Goal: Information Seeking & Learning: Learn about a topic

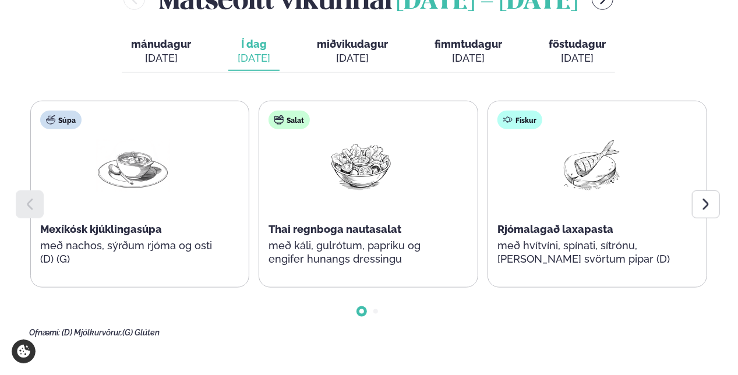
scroll to position [582, 0]
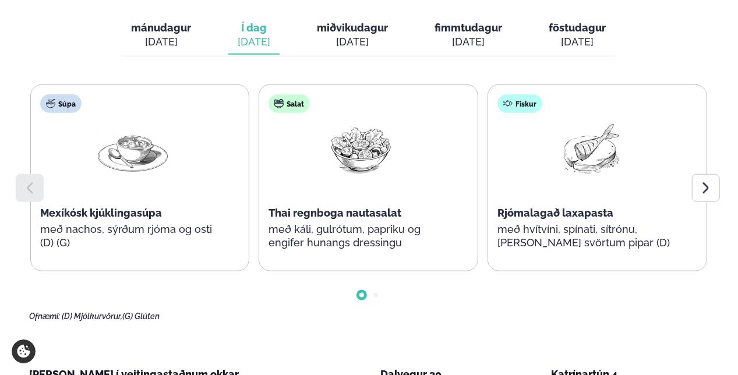
click at [702, 174] on div at bounding box center [706, 188] width 28 height 28
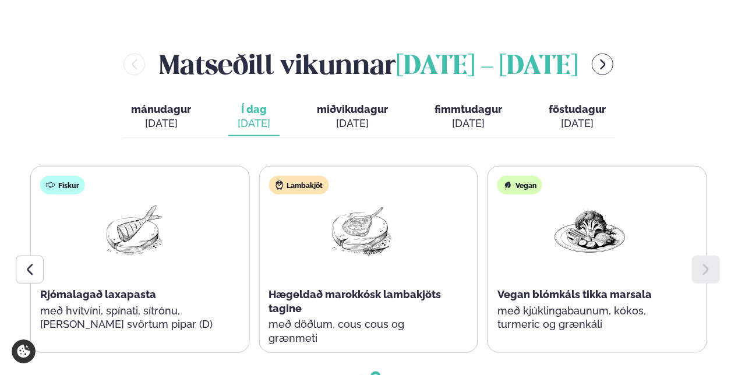
scroll to position [485, 0]
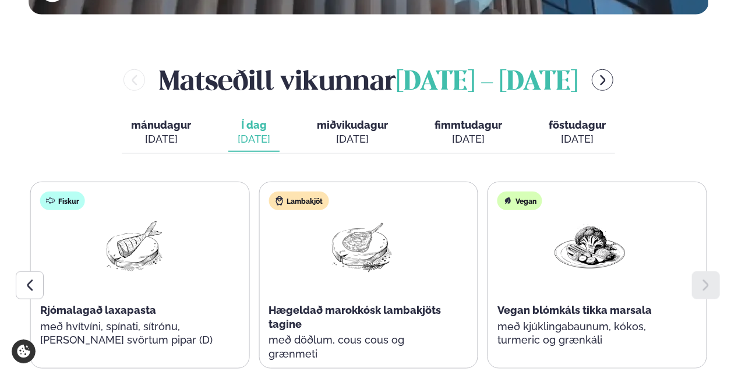
click at [369, 132] on div "[DATE]" at bounding box center [352, 139] width 71 height 14
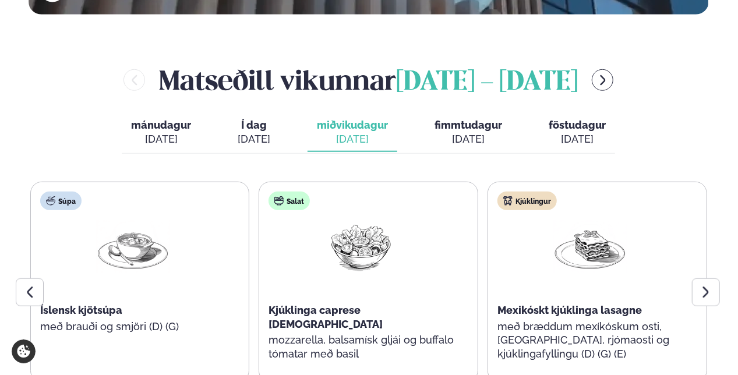
click at [698, 242] on div "Kjúklingur Mexikóskt kjúklinga lasagne með bræddum mexíkóskum osti, [GEOGRAPHIC…" at bounding box center [596, 282] width 219 height 201
click at [701, 285] on icon at bounding box center [706, 292] width 14 height 14
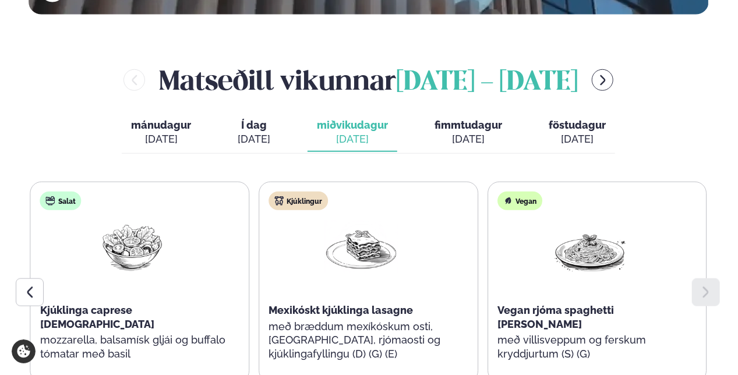
click at [701, 285] on icon at bounding box center [706, 292] width 14 height 14
click at [472, 132] on div "[DATE]" at bounding box center [468, 139] width 68 height 14
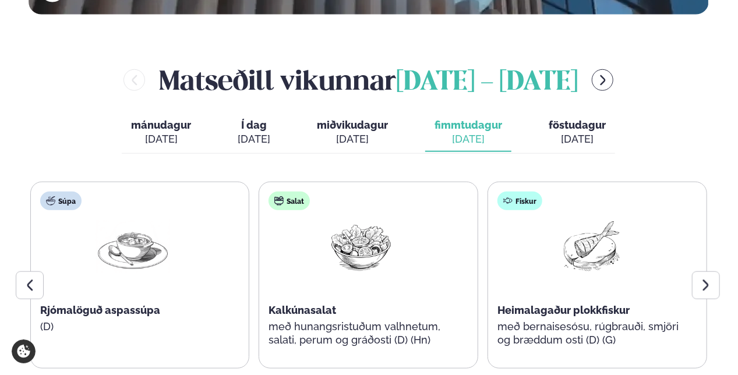
click at [711, 278] on icon at bounding box center [706, 285] width 14 height 14
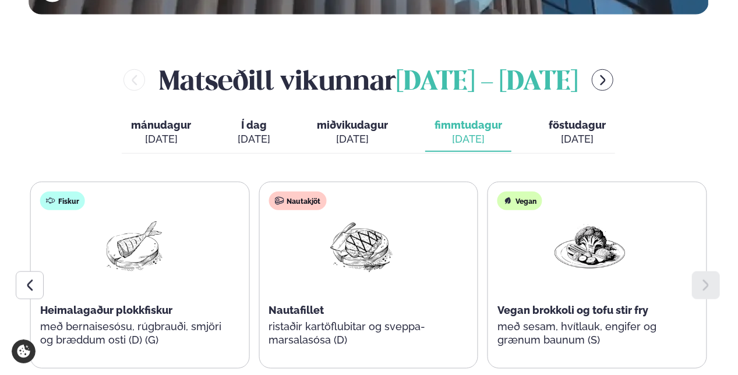
click at [571, 132] on div "[DATE]" at bounding box center [576, 139] width 57 height 14
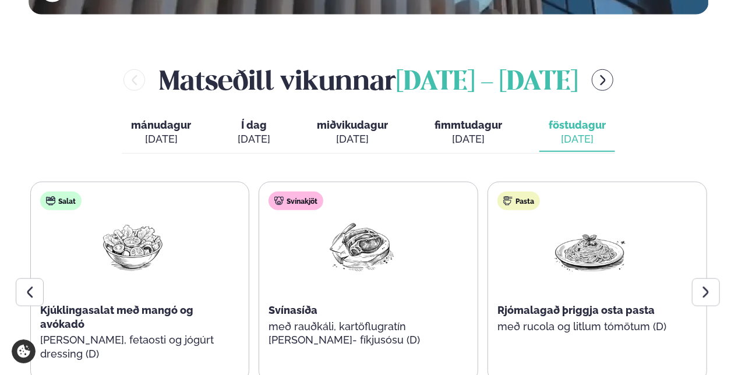
click at [701, 285] on icon at bounding box center [706, 292] width 14 height 14
